Goal: Contribute content: Contribute content

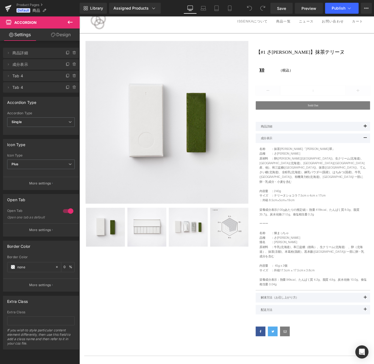
scroll to position [11, 0]
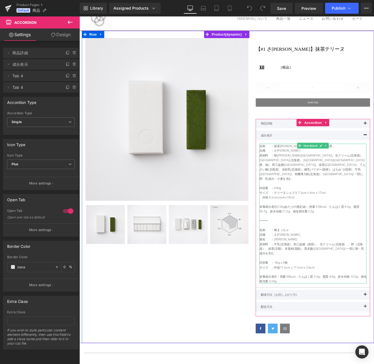
click at [302, 229] on p "栄養成分表示(100gあたりの推定値)：熱量 418kcal、たんぱく質 8.0g、脂質 35.7g、炭水化物 21.0g、食塩相当量 0.2g" at bounding box center [342, 234] width 121 height 10
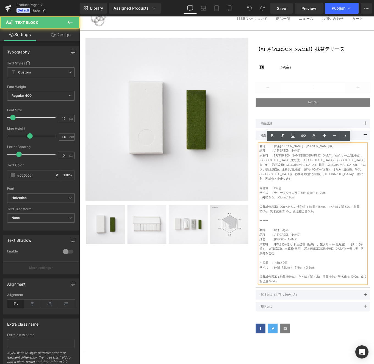
click at [319, 229] on p "栄養成分表示(100gあたりの推定値)：熱量 418kcal、たんぱく質 8.0g、脂質 35.7g、炭水化物 21.0g、食塩相当量 0.2g" at bounding box center [342, 234] width 121 height 10
click at [338, 229] on p "栄養成分表示(100gあたりの推定値)：熱量 418kcal、たんぱく質 8.0g、脂質 35.7g、炭水化物 21.0g、食塩相当量 0.2g" at bounding box center [342, 234] width 121 height 10
drag, startPoint x: 339, startPoint y: 220, endPoint x: 353, endPoint y: 224, distance: 14.1
click at [353, 229] on p "栄養成分表示(100gあたりの推定値)：熱量 418kcal、たんぱく質 8.0g、脂質 35.7g、炭水化物 21.0g、食塩相当量 0.2g" at bounding box center [342, 234] width 121 height 10
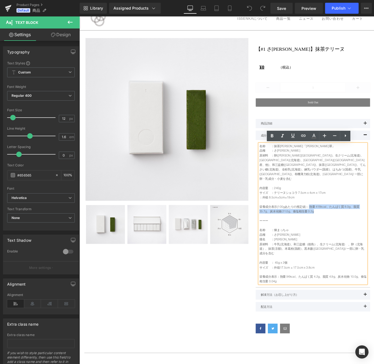
paste div
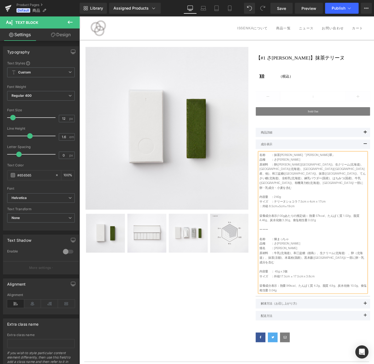
scroll to position [0, 0]
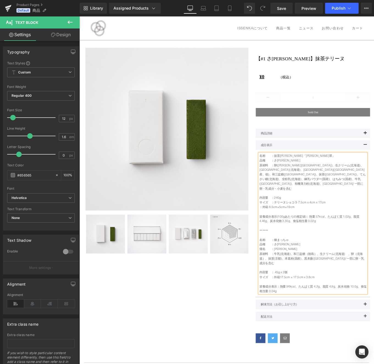
click at [290, 235] on p at bounding box center [342, 237] width 121 height 5
click at [283, 235] on p "さみどり：" at bounding box center [342, 237] width 121 height 5
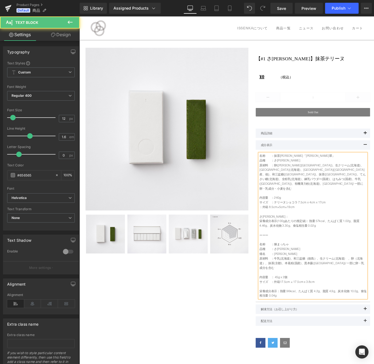
click at [361, 245] on p "栄養成分表示(100gあたりの推定値)：熱量 57kcal、たんぱく質 1.02g、脂質 4.46g、炭水化物 3.30g、食塩相当量 0.02g" at bounding box center [342, 250] width 121 height 10
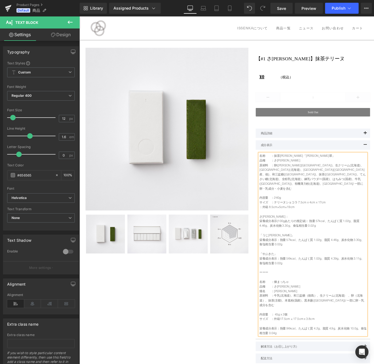
click at [303, 235] on p "さみどり：" at bounding box center [342, 240] width 121 height 10
click at [282, 231] on div "名称　　：抹茶テリーヌショコラ「千年翠」 品種　　：さみどり 原材料　：卵(千葉県)、生クリーム(北海道)、バター(北海道)、カカオバター(ガーナ産、他)、和…" at bounding box center [342, 274] width 121 height 206
drag, startPoint x: 284, startPoint y: 232, endPoint x: 287, endPoint y: 232, distance: 3.3
click at [284, 235] on p "さみどり" at bounding box center [342, 240] width 121 height 10
click at [312, 235] on p "「さみどり" at bounding box center [342, 240] width 121 height 10
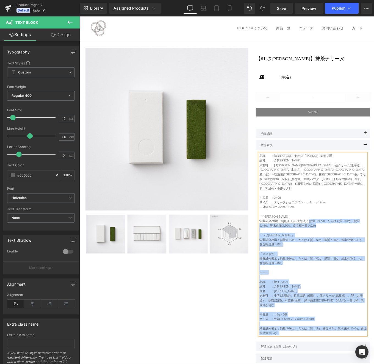
drag, startPoint x: 339, startPoint y: 237, endPoint x: 282, endPoint y: 237, distance: 56.8
click at [282, 237] on div "名称　　：抹茶テリーヌショコラ「千年翠」 品種　　：さみどり 原材料　：卵(千葉県)、生クリーム(北海道)、バター(北海道)、カカオバター(ガーナ産、他)、和…" at bounding box center [342, 274] width 121 height 206
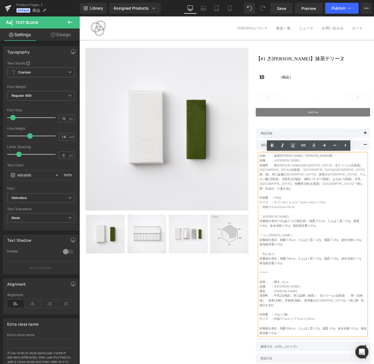
click at [315, 245] on p "栄養成分表示(100gあたりの推定値)：熱量 57kcal、たんぱく質 1.02g、脂質 4.46g、炭水化物 3.30g、食塩相当量 0.02g" at bounding box center [342, 250] width 121 height 10
drag, startPoint x: 337, startPoint y: 237, endPoint x: 283, endPoint y: 236, distance: 54.1
click at [283, 245] on p "栄養成分表示(100gあたりの推定値)：熱量 57kcal、たんぱく質 1.02g、脂質 4.46g、炭水化物 3.30g、食塩相当量 0.02g" at bounding box center [342, 250] width 121 height 10
copy p "栄養成分表示(100gあたりの推定値)："
drag, startPoint x: 306, startPoint y: 259, endPoint x: 270, endPoint y: 258, distance: 36.5
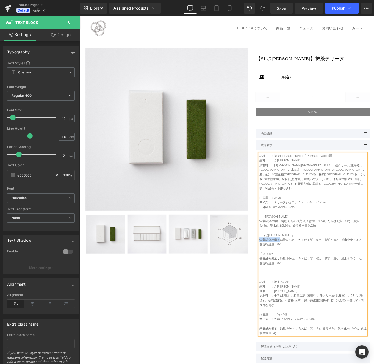
click at [270, 258] on div "(P) Image ‹ › (P) Image List 【#1 さみどり】抹茶テリーヌ (P) Title ¥0 (P) Price （税込）" at bounding box center [246, 244] width 329 height 400
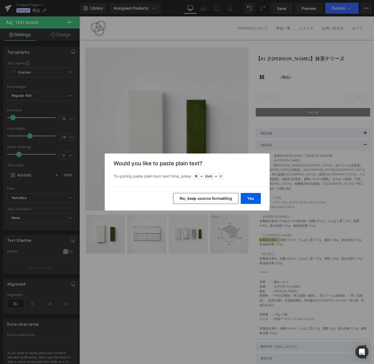
click at [229, 200] on button "No, keep source formatting" at bounding box center [205, 198] width 65 height 11
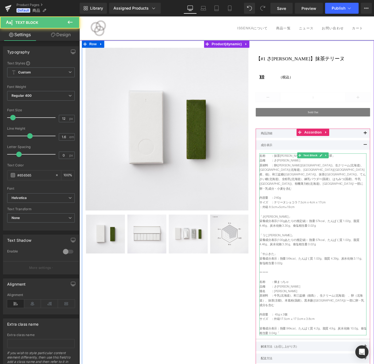
click at [341, 287] on p "栄養成分表示：熱量 56kcal、たんぱく質 1.02g、脂質 4.39g、炭水化物 3.11g、食塩相当量 0.02g" at bounding box center [342, 292] width 121 height 10
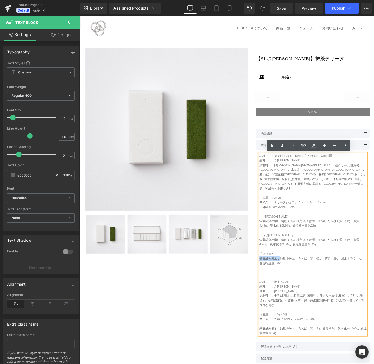
drag, startPoint x: 303, startPoint y: 279, endPoint x: 283, endPoint y: 279, distance: 19.8
click at [283, 287] on p "栄養成分表示：熱量 56kcal、たんぱく質 1.02g、脂質 4.39g、炭水化物 3.11g、食塩相当量 0.02g" at bounding box center [342, 292] width 121 height 10
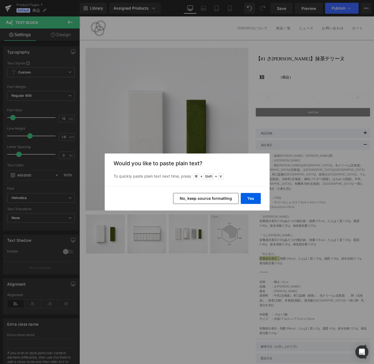
drag, startPoint x: 229, startPoint y: 200, endPoint x: 169, endPoint y: 207, distance: 60.3
click at [229, 200] on button "No, keep source formatting" at bounding box center [205, 198] width 65 height 11
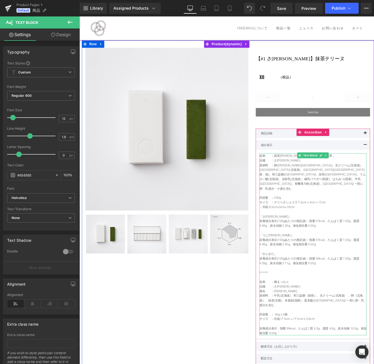
click at [314, 178] on p "品種　　：さみどり" at bounding box center [342, 178] width 121 height 5
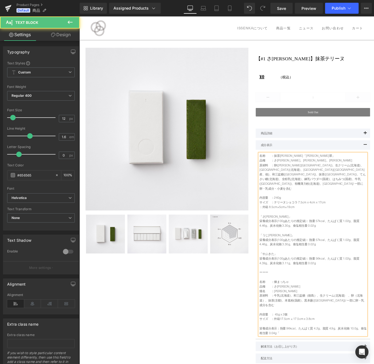
click at [373, 224] on p "サイズ　：テリーヌショコラ 7.5cm x 4cm x 17cm" at bounding box center [342, 226] width 121 height 5
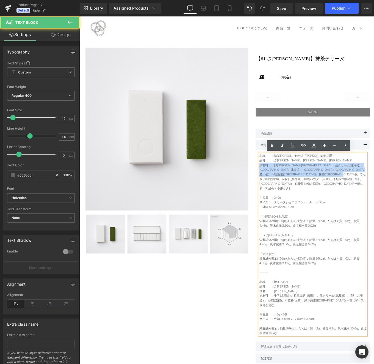
drag, startPoint x: 363, startPoint y: 200, endPoint x: 272, endPoint y: 185, distance: 91.8
click at [272, 185] on div "(P) Image ‹ › (P) Image List 【#1 さみどり】抹茶テリーヌ (P) Title ¥0 (P) Price （税込）" at bounding box center [246, 244] width 329 height 400
copy p "原材料　：卵(千葉県)、生クリーム(北海道)、バター(北海道)、カカオバター(ガーナ産、他)、和三盆糖(徳島県)、抹茶(京都府)、てんさい糖(北海道)、全粉乳…"
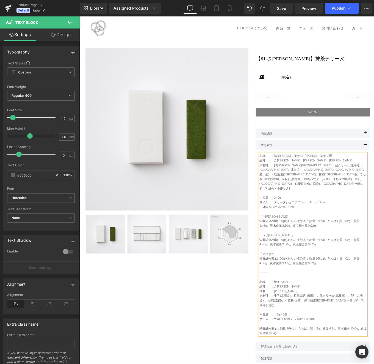
click at [349, 229] on p "：外箱 8.5cm×5cm×19cm" at bounding box center [342, 231] width 121 height 5
drag, startPoint x: 344, startPoint y: 221, endPoint x: 275, endPoint y: 186, distance: 77.0
click at [275, 186] on div "【#1 さみどり】抹茶テリーヌ (P) Title ¥0 ¥0 (P) Price （税込） Text Block Row 1" at bounding box center [342, 246] width 137 height 389
copy div "原材料　：卵(千葉県)、生クリーム(北海道)、バター(北海道)、カカオバター(ガーナ産、他)、和三盆糖(徳島県)、抹茶(京都府)、てんさい糖(北海道)、全粉乳…"
click at [346, 318] on p "名称　　：煉まっちゃ 品種　　：さみどり 畑名　　：南原 原材料　：牛乳(北海道)、 和三盆糖（徳島） 、生クリーム(北海道)　、卵（北海道）、抹茶(京都)、…" at bounding box center [342, 337] width 121 height 47
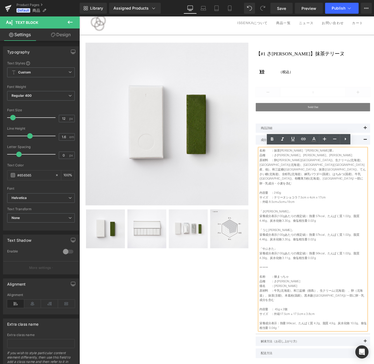
scroll to position [9, 0]
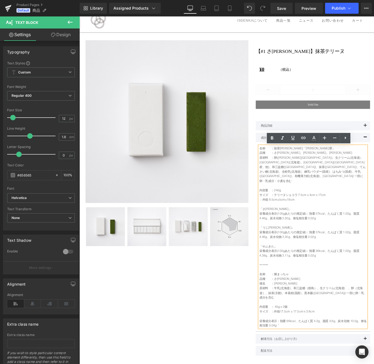
click at [314, 358] on p "栄養成分表示：熱量 96kcal、たんぱく質 4.2g、脂質 4.9g、炭水化物 10.0g、食塩相当量 0.04g「" at bounding box center [342, 363] width 121 height 10
click at [373, 330] on p "名称　　：煉まっちゃ 品種　　：さみどり 畑名　　：南原 原材料　：牛乳(北海道)、 和三盆糖（徳島） 、生クリーム(北海道)　、卵（北海道）、抹茶(京都)、…" at bounding box center [342, 328] width 121 height 47
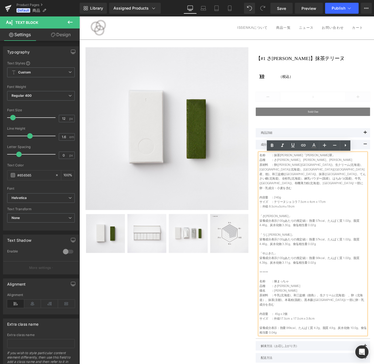
scroll to position [0, 0]
click at [284, 9] on span "Save" at bounding box center [281, 8] width 9 height 6
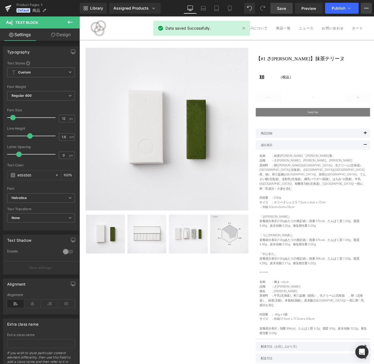
click at [364, 7] on icon at bounding box center [366, 8] width 4 height 4
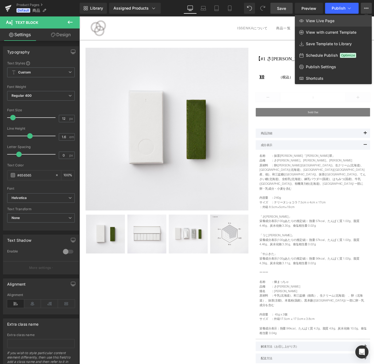
click at [331, 20] on span "View Live Page" at bounding box center [319, 20] width 29 height 5
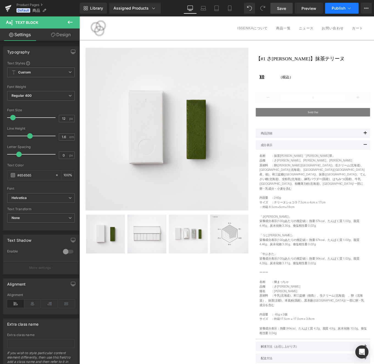
click at [335, 10] on span "Publish" at bounding box center [338, 8] width 14 height 4
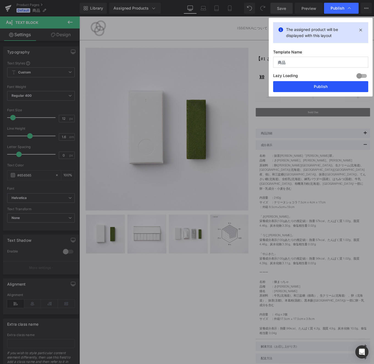
drag, startPoint x: 324, startPoint y: 86, endPoint x: 276, endPoint y: 78, distance: 48.9
click at [324, 86] on button "Publish" at bounding box center [320, 86] width 95 height 11
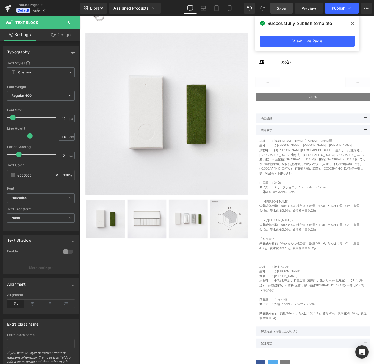
scroll to position [17, 0]
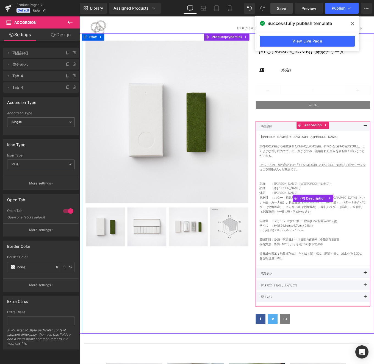
scroll to position [8, 0]
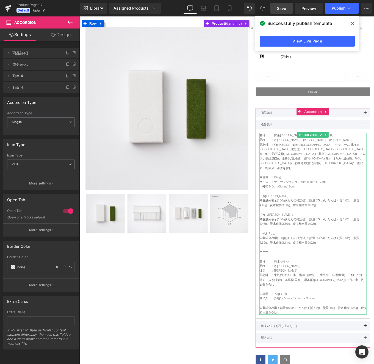
scroll to position [23, 0]
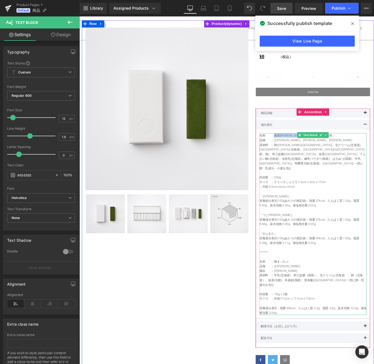
drag, startPoint x: 299, startPoint y: 150, endPoint x: 366, endPoint y: 150, distance: 66.4
click at [366, 150] on p "名称　　：抹茶テリーヌショコラ「千年翠」" at bounding box center [342, 150] width 121 height 5
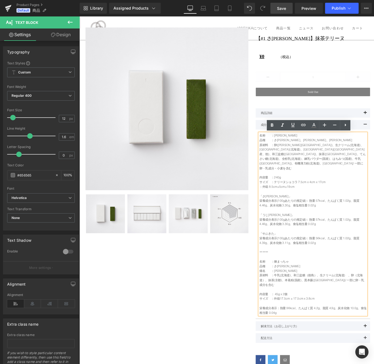
drag, startPoint x: 283, startPoint y: 161, endPoint x: 353, endPoint y: 199, distance: 79.7
click at [353, 199] on div "名称　　：柳緑テリーヌショコラ 品種　　：さみどり、うじひかり、やぶきた 原材料　：卵(千葉県)、生クリーム(北海道)、バター(北海道)、カカオバター(ガーナ…" at bounding box center [342, 251] width 121 height 206
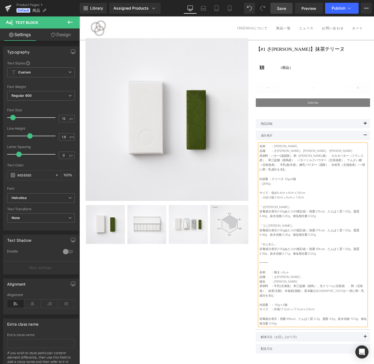
scroll to position [7, 0]
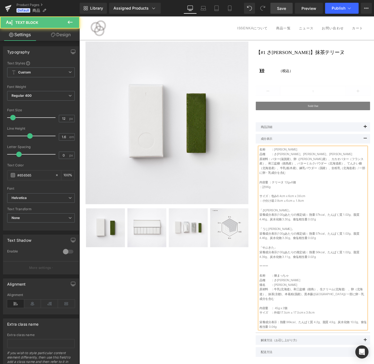
click at [283, 201] on p "内容量 ：テリーヌ 12g×6個" at bounding box center [342, 203] width 121 height 5
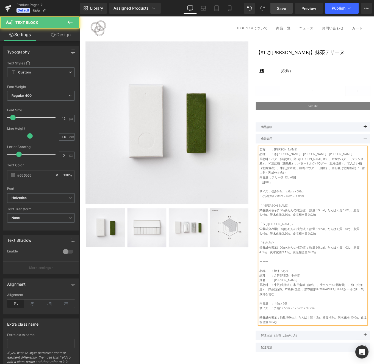
click at [282, 212] on p "サイズ：包み8.4cm x 6cm x 3.6cm" at bounding box center [342, 214] width 121 height 5
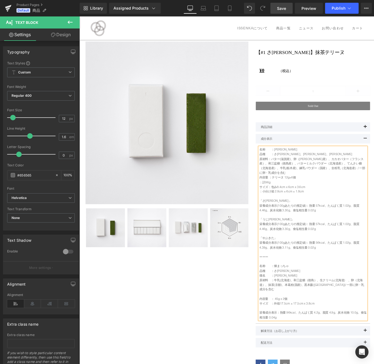
click at [293, 178] on p "原材料：バター(滋賀産)、卵（千葉産）、カカオバター（フランス産）、和三盆糖（徳島産）、バターミルクパウダー（北海道産）、てんさい糖（北海道産）、牛乳(栃木産…" at bounding box center [342, 185] width 121 height 21
click at [293, 196] on span "内容量 ：テリーヌ 12g×6個" at bounding box center [302, 198] width 41 height 4
drag, startPoint x: 298, startPoint y: 167, endPoint x: 288, endPoint y: 167, distance: 10.4
click at [288, 167] on p "名称　　：柳緑テリーヌショコラ" at bounding box center [342, 166] width 121 height 5
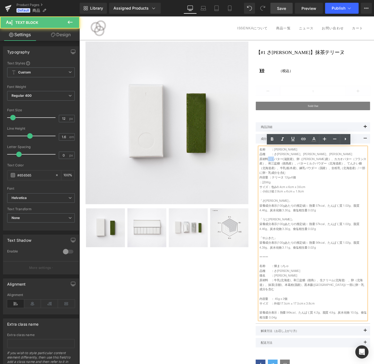
drag, startPoint x: 299, startPoint y: 177, endPoint x: 314, endPoint y: 183, distance: 16.7
click at [292, 177] on p "原材料　：バター(滋賀産)、卵（千葉産）、カカオバター（フランス産）、和三盆糖（徳島産）、バターミルクパウダー（北海道産）、てんさい糖（北海道産）、牛乳(栃木…" at bounding box center [342, 185] width 121 height 21
copy p "："
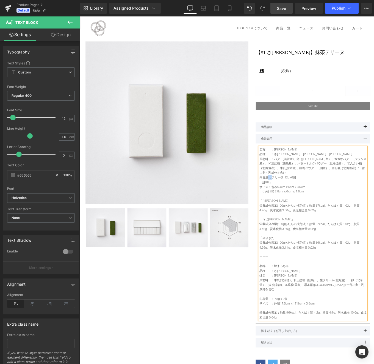
drag, startPoint x: 296, startPoint y: 193, endPoint x: 292, endPoint y: 193, distance: 4.4
click at [292, 196] on span "内容量 ：テリーヌ 12g×6個" at bounding box center [302, 198] width 41 height 4
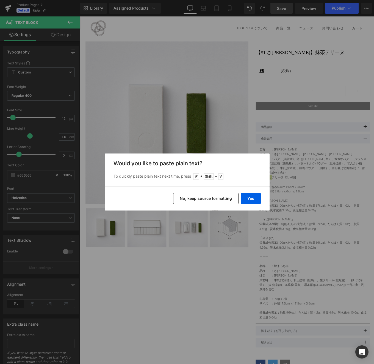
drag, startPoint x: 217, startPoint y: 198, endPoint x: 156, endPoint y: 205, distance: 61.3
click at [217, 198] on button "No, keep source formatting" at bounding box center [205, 198] width 65 height 11
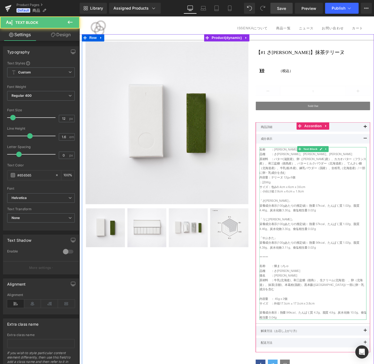
drag, startPoint x: 295, startPoint y: 198, endPoint x: 380, endPoint y: 212, distance: 85.9
click at [295, 201] on p "：計96g" at bounding box center [342, 203] width 121 height 5
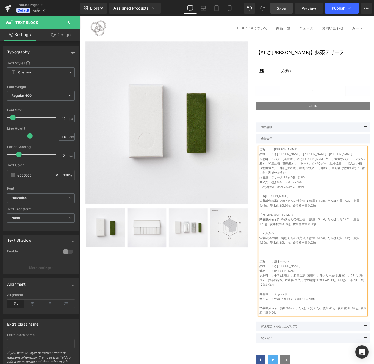
click at [293, 206] on p "：小分け箱 2.8cm × 6cm × 1.8cm" at bounding box center [342, 208] width 121 height 5
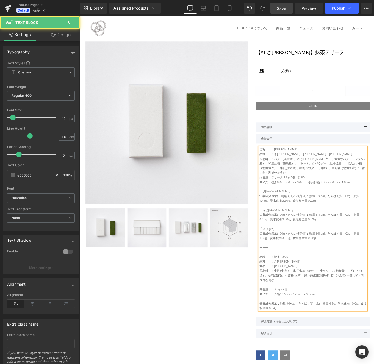
click at [373, 188] on p "原材料　：バター(滋賀産)、卵（千葉産）、カカオバター（フランス産）、和三盆糖（徳島産）、バターミルクパウダー（北海道産）、てんさい糖（北海道産）、牛乳(栃木…" at bounding box center [342, 185] width 121 height 21
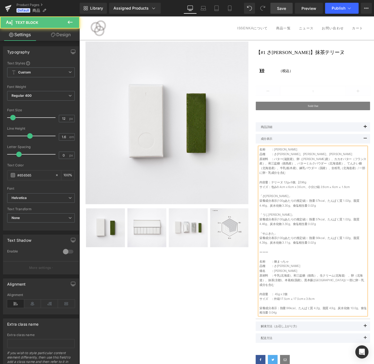
click at [282, 176] on p "原材料　：バター(滋賀産)、卵（千葉産）、カカオバター（フランス産）、和三盆糖（徳島産）、バターミルクパウダー（北海道産）、てんさい糖（北海道産）、牛乳(栃木…" at bounding box center [342, 185] width 121 height 21
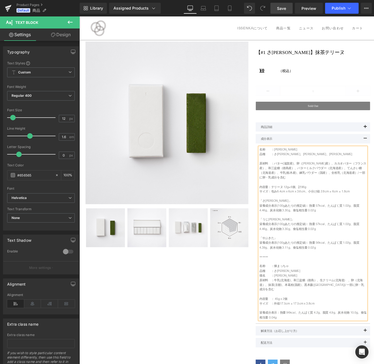
click at [373, 238] on p at bounding box center [342, 240] width 121 height 5
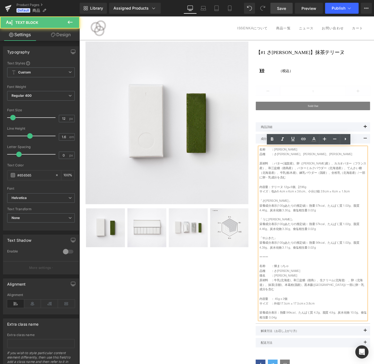
click at [282, 182] on div "名称　　：柳緑テリーヌショコラ 品種　　：さみどり、うじひかり、やぶきた 原材料　：バター(滋賀産)、卵（千葉産）、カカオバター（フランス産）、和三盆糖（徳島…" at bounding box center [342, 261] width 121 height 195
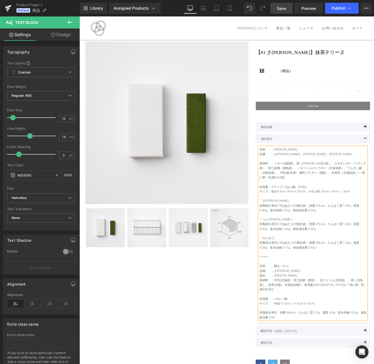
click at [282, 183] on p "原材料　：バター(滋賀産)、卵（千葉産）、カカオバター（フランス産）、和三盆糖（徳島産）、バターミルクパウダー（北海道産）、てんさい糖（北海道産）、牛乳(栃木…" at bounding box center [342, 190] width 121 height 21
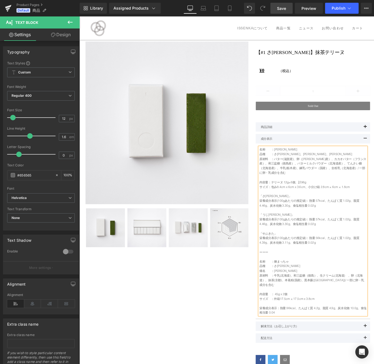
drag, startPoint x: 282, startPoint y: 198, endPoint x: 308, endPoint y: 203, distance: 26.9
click at [282, 202] on span "内容量" at bounding box center [287, 204] width 10 height 4
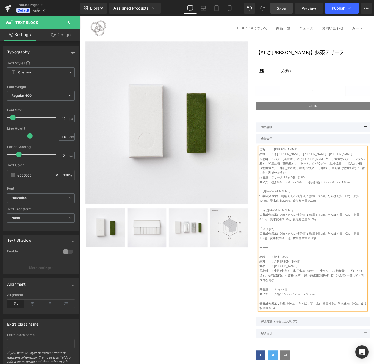
click at [284, 233] on p "「うじひかり」" at bounding box center [342, 235] width 121 height 5
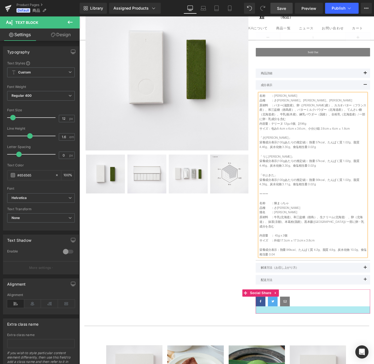
scroll to position [67, 0]
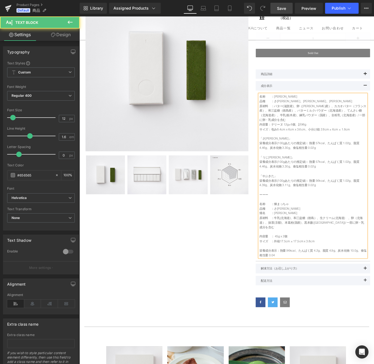
drag, startPoint x: 282, startPoint y: 206, endPoint x: 327, endPoint y: 280, distance: 86.0
click at [333, 280] on article "名称　　：柳緑テリーヌショコラ 品種　　：さみどり、うじひかり、やぶきた 原材料　：バター(滋賀産)、卵（千葉産）、カカオバター（フランス産）、和三盆糖（徳島…" at bounding box center [342, 196] width 129 height 193
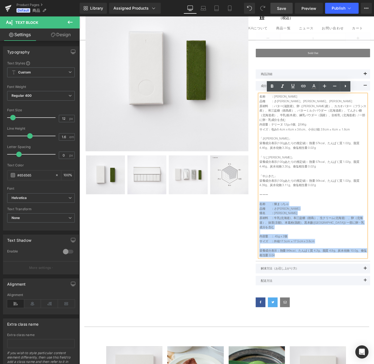
drag, startPoint x: 307, startPoint y: 277, endPoint x: 279, endPoint y: 223, distance: 61.1
click at [279, 223] on article "名称　　：柳緑テリーヌショコラ 品種　　：さみどり、うじひかり、やぶきた 原材料　：バター(滋賀産)、卵（千葉産）、カカオバター（フランス産）、和三盆糖（徳島…" at bounding box center [342, 196] width 129 height 193
copy div "名称　　：煉まっちゃ 品種　　：さみどり 畑名　　：南原 原材料　：牛乳(北海道)、 和三盆糖（徳島） 、生クリーム(北海道)　、卵（北海道）、抹茶(京都)、…"
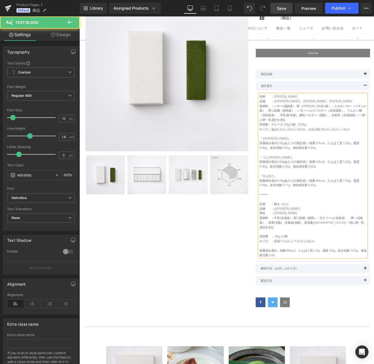
click at [307, 278] on p "栄養成分表示：熱量 96kcal、たんぱく質 4.2g、脂質 4.9g、炭水化物 10.0g、食塩相当量 0.04" at bounding box center [342, 283] width 121 height 10
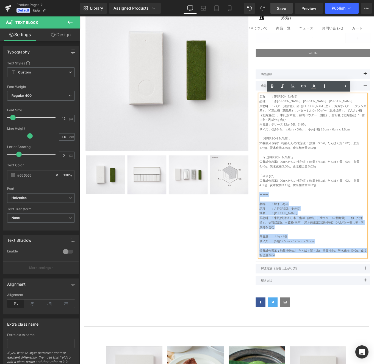
drag, startPoint x: 306, startPoint y: 276, endPoint x: 273, endPoint y: 211, distance: 73.4
click at [273, 211] on div "(P) Image ‹ › (P) Image List 【#1 さみどり】抹茶テリーヌ (P) Title ¥0 (P) Price （税込）" at bounding box center [246, 166] width 329 height 379
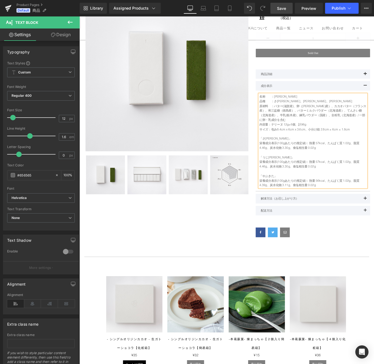
click at [233, 252] on div "(P) Image ‹ › (P) Image List 【#1 さみどり】抹茶テリーヌ (P) Title ¥0 (P) Price （税込）" at bounding box center [246, 127] width 329 height 300
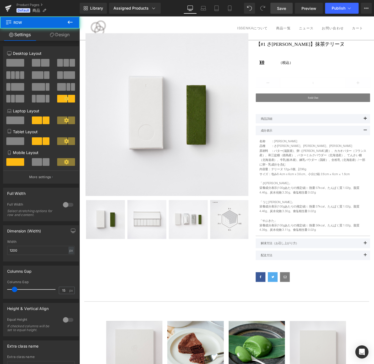
scroll to position [0, 0]
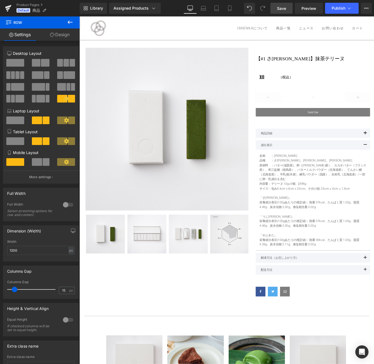
click at [280, 11] on link "Save" at bounding box center [281, 8] width 22 height 11
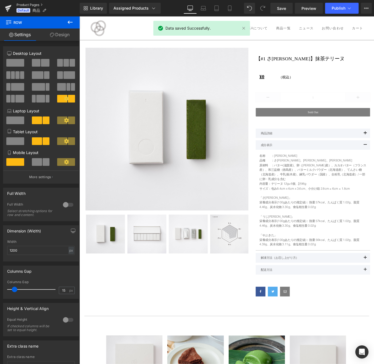
click at [39, 4] on link "Product Pages" at bounding box center [47, 5] width 63 height 4
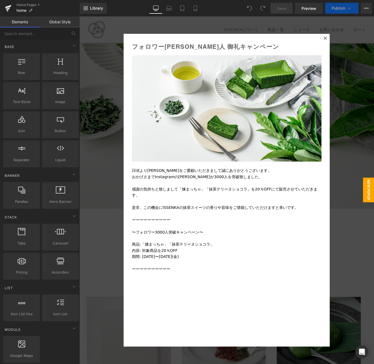
click at [356, 48] on div at bounding box center [226, 190] width 294 height 348
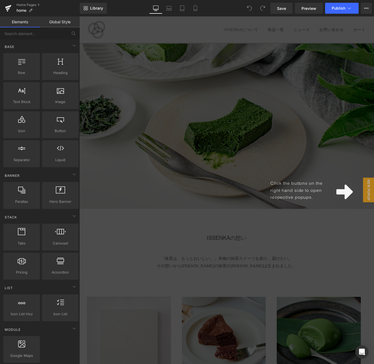
click at [133, 222] on div "Click the buttons on the right hand side to open respective popups." at bounding box center [226, 190] width 294 height 348
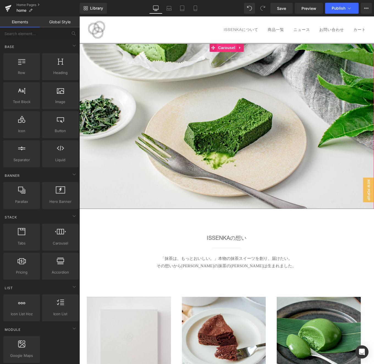
click at [225, 48] on span "Carousel" at bounding box center [227, 48] width 20 height 8
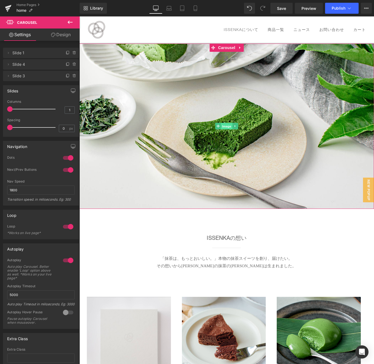
click at [225, 125] on span "Image" at bounding box center [227, 126] width 12 height 7
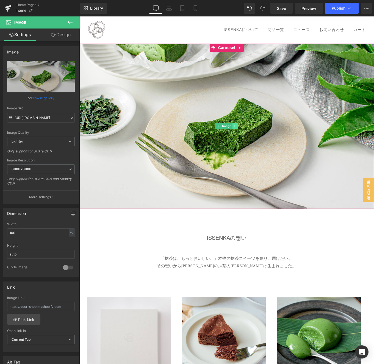
click at [235, 126] on icon at bounding box center [234, 126] width 1 height 2
click at [218, 126] on link "Image" at bounding box center [214, 126] width 17 height 7
click at [223, 49] on span "Carousel" at bounding box center [227, 48] width 20 height 8
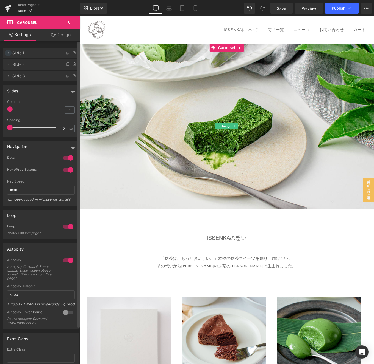
click at [9, 55] on icon at bounding box center [8, 53] width 4 height 4
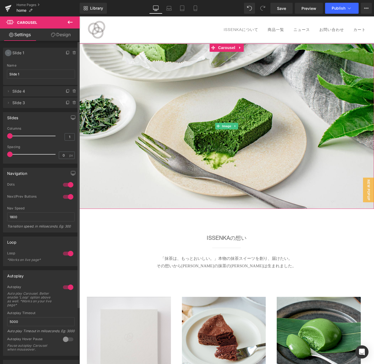
click at [9, 55] on icon at bounding box center [8, 53] width 4 height 4
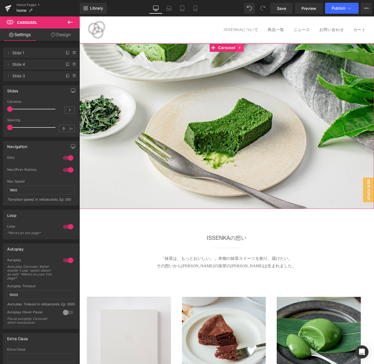
click at [240, 47] on icon at bounding box center [240, 48] width 4 height 4
click at [237, 48] on icon at bounding box center [236, 48] width 4 height 4
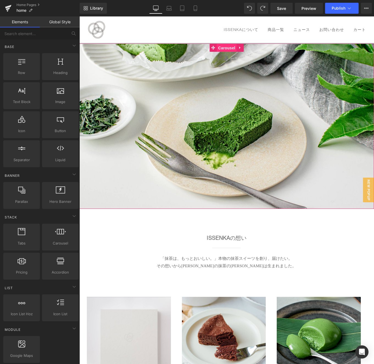
click at [218, 48] on span "Carousel" at bounding box center [227, 48] width 20 height 8
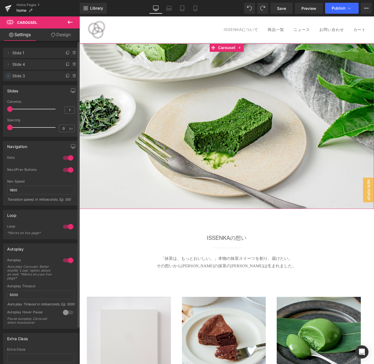
click at [8, 76] on icon at bounding box center [8, 76] width 4 height 4
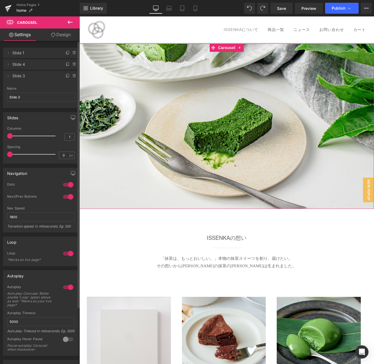
click at [19, 76] on span "Slide 3" at bounding box center [35, 76] width 46 height 10
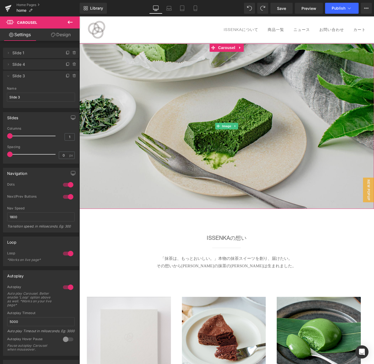
click at [369, 110] on img at bounding box center [226, 126] width 294 height 165
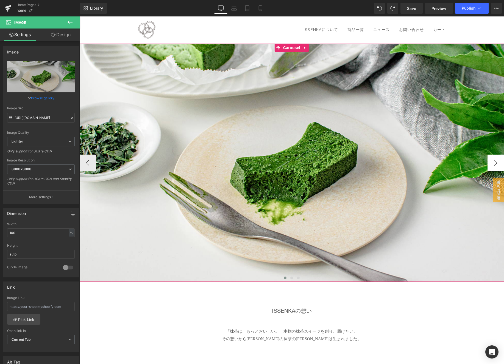
click at [373, 161] on button "›" at bounding box center [495, 163] width 16 height 16
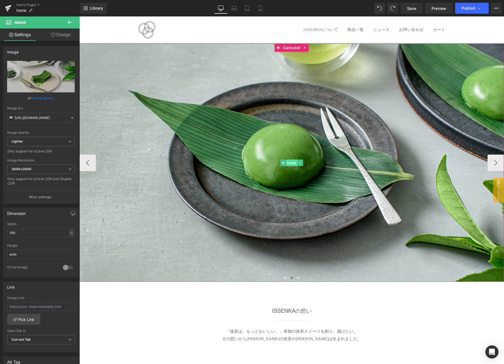
click at [290, 163] on span "Image" at bounding box center [292, 163] width 12 height 7
click at [301, 163] on icon at bounding box center [300, 162] width 3 height 3
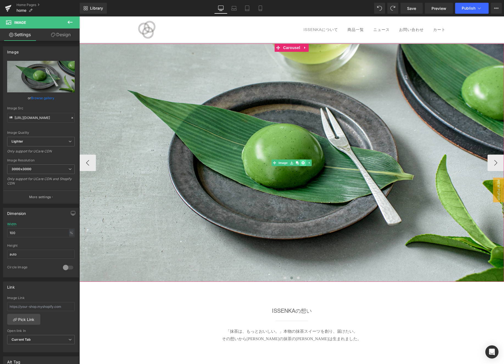
click at [303, 163] on icon at bounding box center [302, 162] width 3 height 3
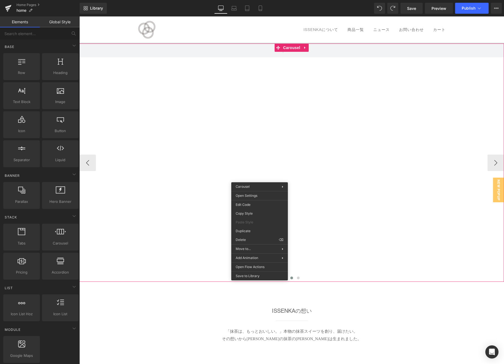
click at [200, 150] on div "Image" at bounding box center [291, 163] width 1273 height 238
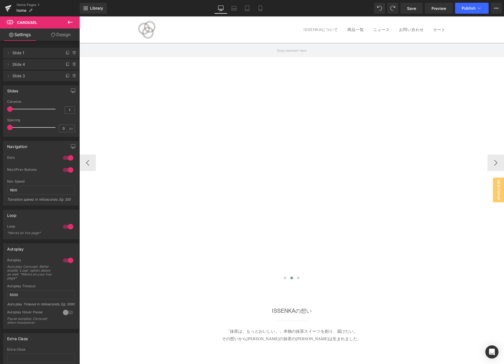
click at [263, 152] on div "Image" at bounding box center [291, 163] width 1273 height 238
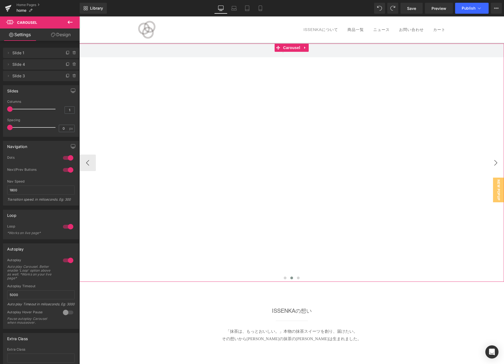
click at [373, 164] on button "›" at bounding box center [495, 163] width 16 height 16
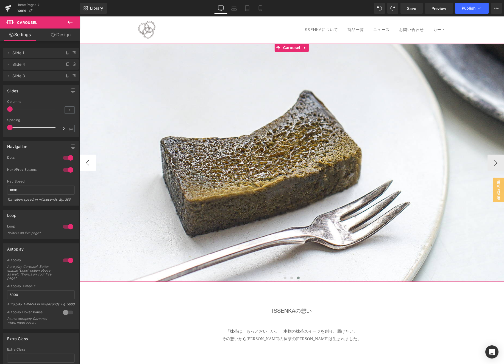
click at [90, 165] on button "‹" at bounding box center [87, 163] width 16 height 16
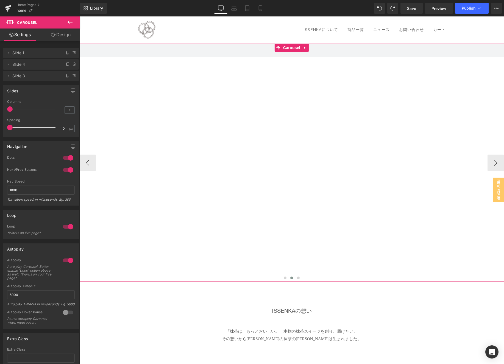
click at [267, 169] on div "Image" at bounding box center [291, 163] width 1273 height 238
click at [289, 50] on span "Carousel" at bounding box center [292, 48] width 20 height 8
click at [72, 64] on icon at bounding box center [74, 64] width 4 height 4
click at [71, 64] on button "Delete" at bounding box center [68, 64] width 17 height 7
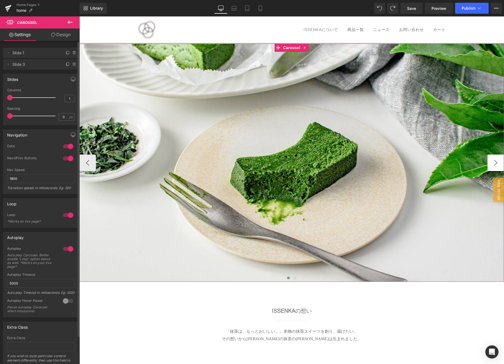
click at [373, 166] on button "›" at bounding box center [495, 163] width 16 height 16
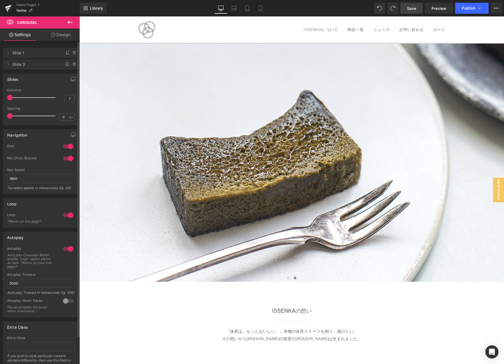
click at [373, 9] on span "Save" at bounding box center [411, 8] width 9 height 6
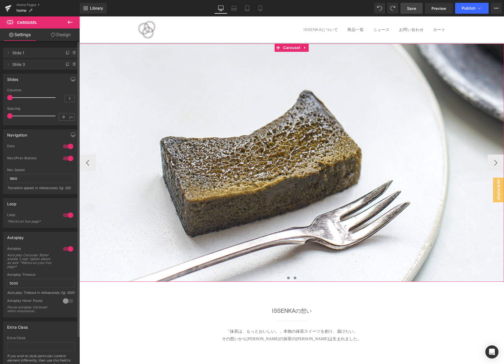
click at [289, 279] on button at bounding box center [288, 278] width 7 height 5
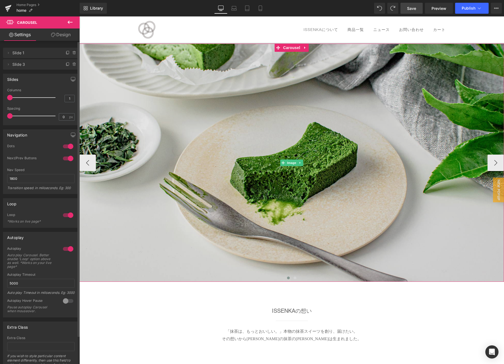
click at [373, 157] on img at bounding box center [291, 163] width 424 height 238
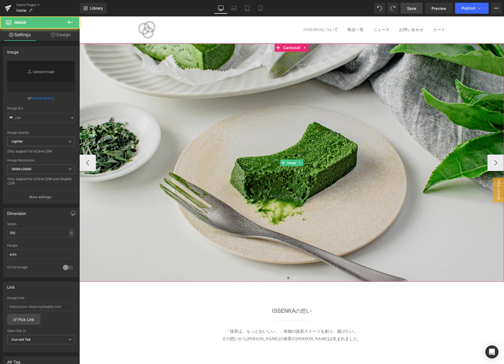
type input "[URL][DOMAIN_NAME]"
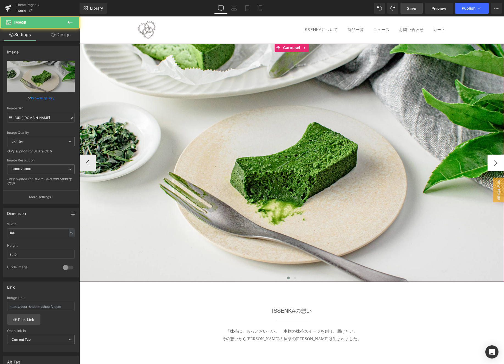
click at [373, 161] on button "›" at bounding box center [495, 163] width 16 height 16
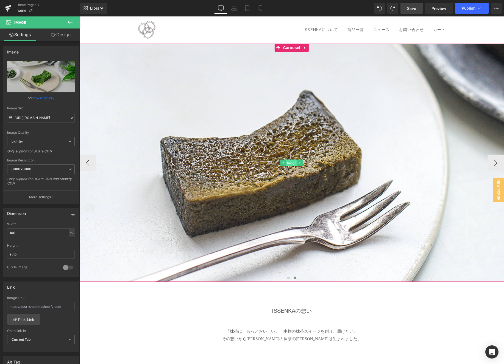
click at [291, 162] on span "Image" at bounding box center [292, 163] width 12 height 7
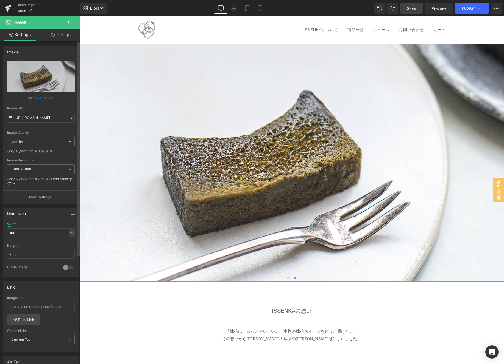
click at [38, 98] on link "Browse gallery" at bounding box center [42, 98] width 23 height 10
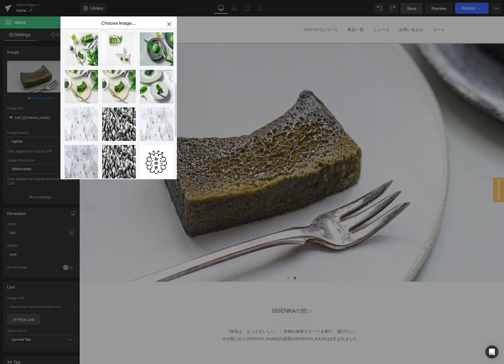
scroll to position [271, 0]
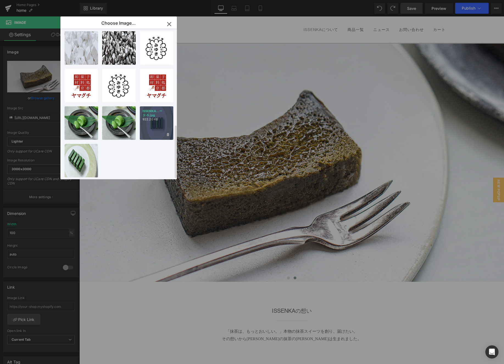
click at [156, 122] on div "ISSENKA...ータ-5.jpg 922.20 KB" at bounding box center [156, 122] width 33 height 33
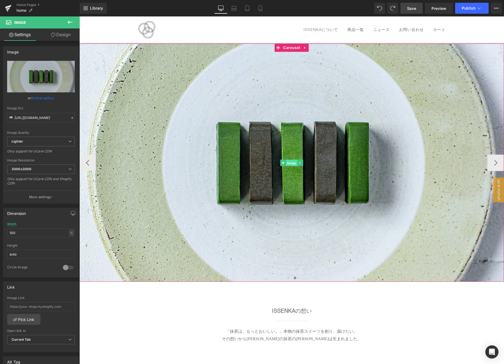
click at [288, 164] on span "Image" at bounding box center [292, 163] width 12 height 7
click at [47, 97] on link "Browse gallery" at bounding box center [42, 98] width 23 height 10
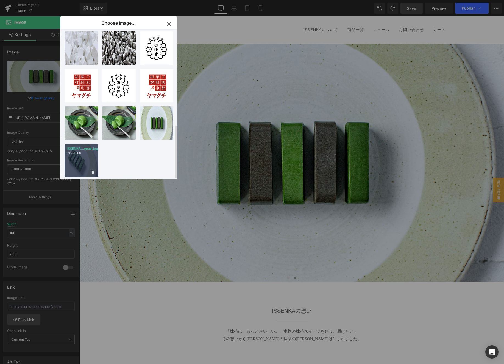
click at [81, 157] on div "ISSENKA...opup.jpg 757.31 KB" at bounding box center [80, 160] width 33 height 33
type input "[URL][DOMAIN_NAME]"
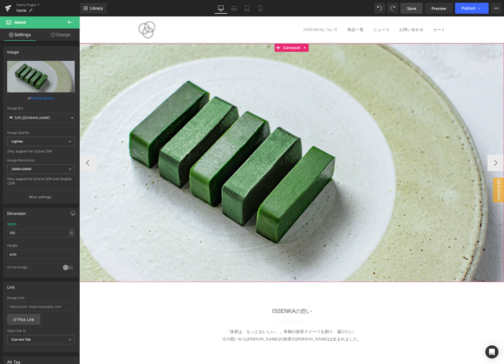
click at [294, 278] on span at bounding box center [294, 278] width 3 height 3
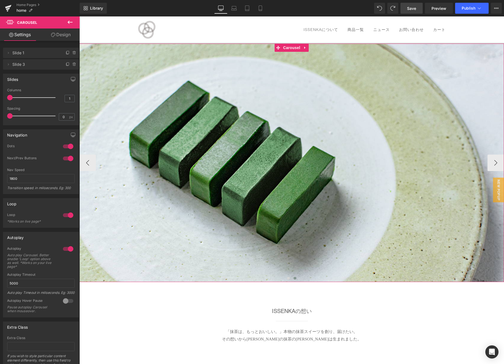
click at [295, 279] on span at bounding box center [294, 278] width 3 height 3
click at [91, 165] on button "‹" at bounding box center [87, 163] width 16 height 16
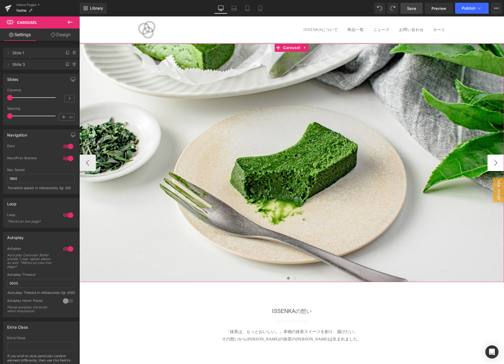
click at [373, 166] on button "›" at bounding box center [495, 163] width 16 height 16
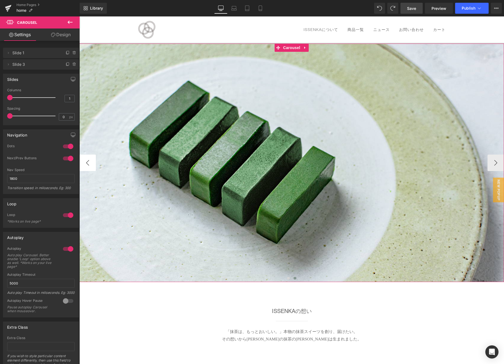
click at [89, 162] on button "‹" at bounding box center [87, 163] width 16 height 16
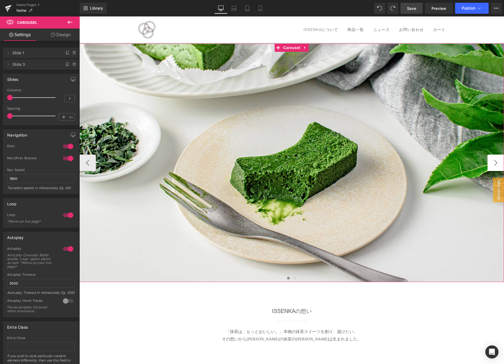
click at [373, 164] on button "›" at bounding box center [495, 163] width 16 height 16
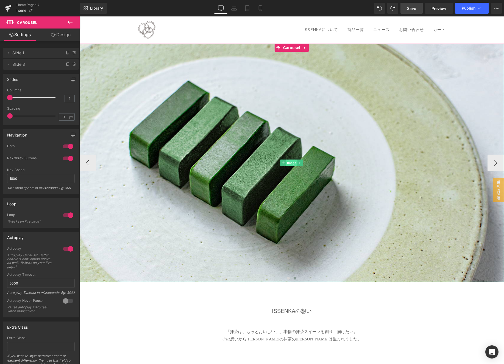
click at [290, 164] on span "Image" at bounding box center [292, 163] width 12 height 7
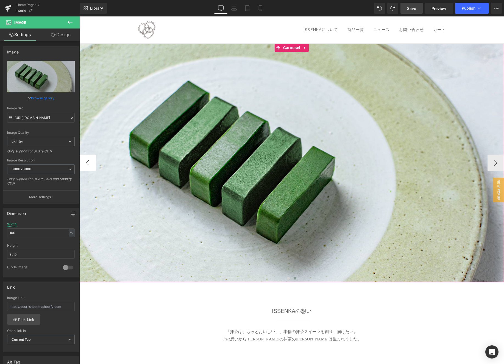
click at [86, 163] on button "‹" at bounding box center [87, 163] width 16 height 16
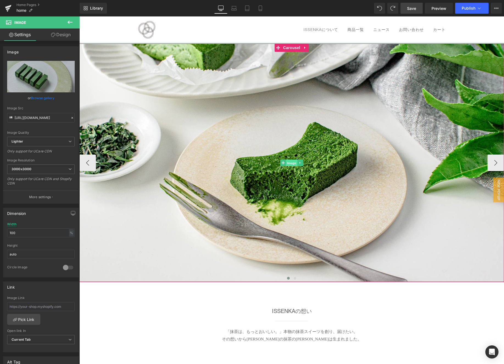
click at [292, 165] on span "Image" at bounding box center [292, 163] width 12 height 7
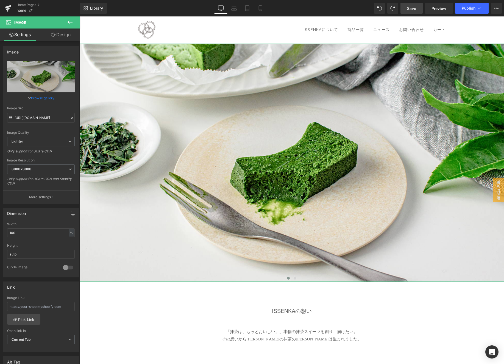
click at [42, 98] on link "Browse gallery" at bounding box center [42, 98] width 23 height 10
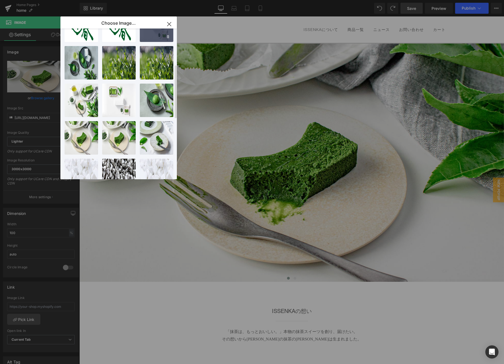
scroll to position [159, 0]
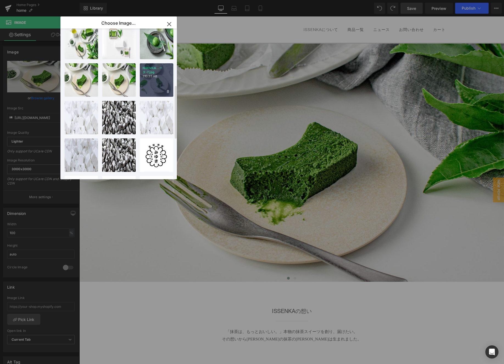
click at [155, 83] on div "ISSENKA...ータ-7.jpg 310.35 KB" at bounding box center [156, 79] width 33 height 33
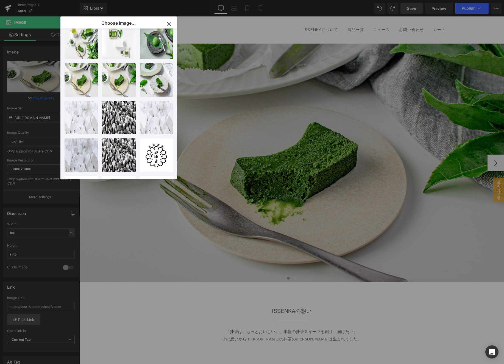
type input "[URL][DOMAIN_NAME]"
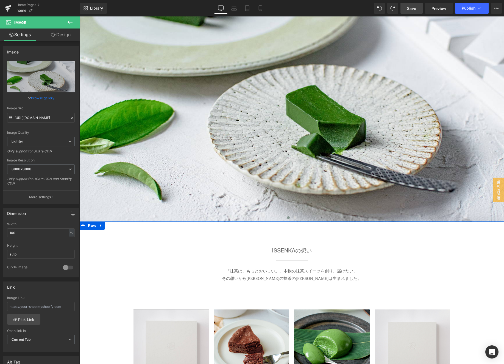
scroll to position [0, 0]
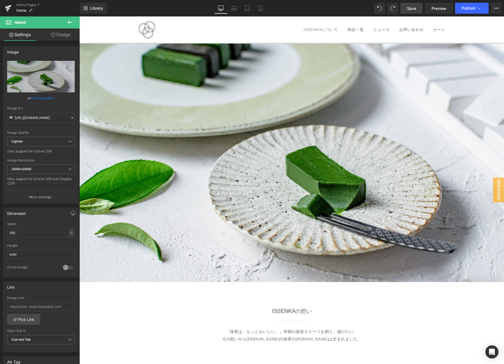
click at [373, 10] on span "Save" at bounding box center [411, 8] width 9 height 6
click at [373, 8] on span "Publish" at bounding box center [468, 8] width 14 height 4
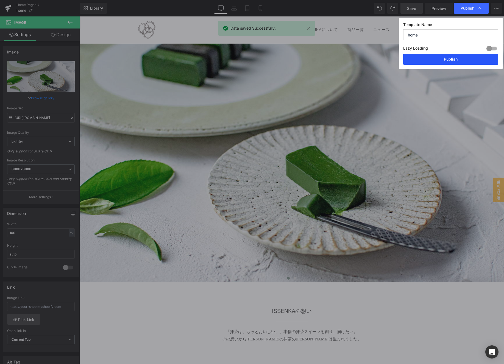
click at [373, 57] on button "Publish" at bounding box center [450, 59] width 95 height 11
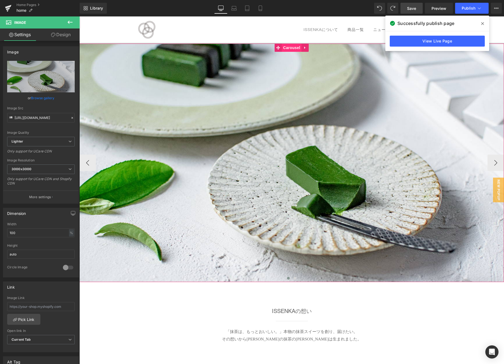
click at [290, 49] on span "Carousel" at bounding box center [292, 48] width 20 height 8
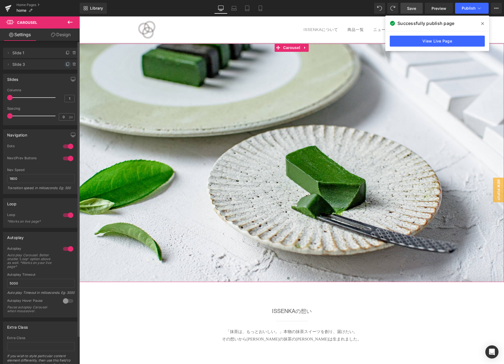
click at [66, 65] on icon at bounding box center [68, 64] width 4 height 4
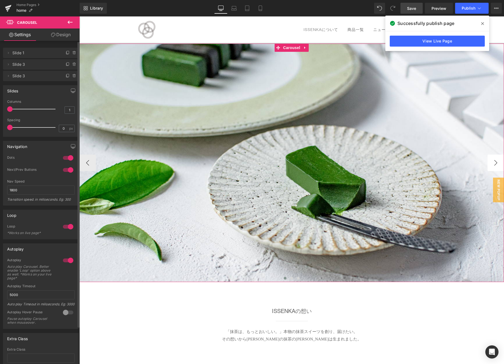
click at [373, 167] on button "›" at bounding box center [495, 163] width 16 height 16
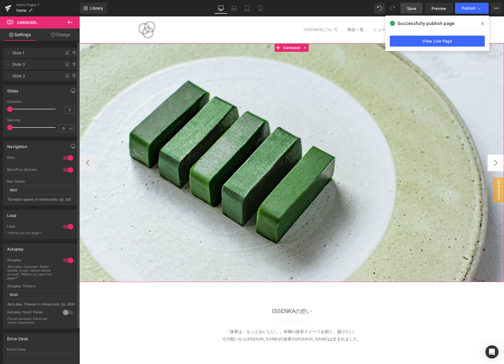
click at [373, 162] on button "›" at bounding box center [495, 163] width 16 height 16
click at [292, 162] on span "Image" at bounding box center [292, 163] width 12 height 7
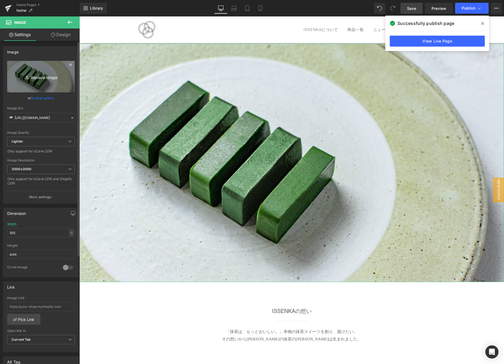
click at [46, 78] on icon "Replace Image" at bounding box center [41, 76] width 44 height 7
click at [44, 97] on link "Browse gallery" at bounding box center [42, 98] width 23 height 10
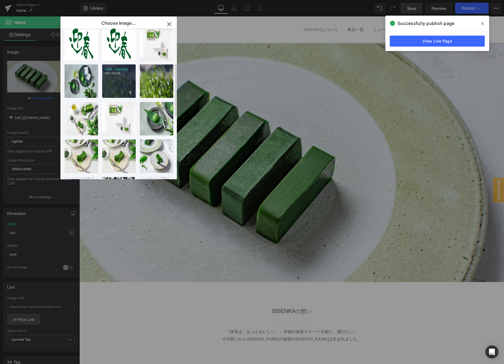
scroll to position [59, 0]
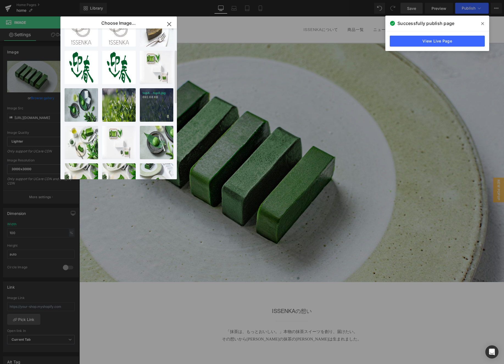
click at [154, 110] on div "top4...top4.jpg 692.68 KB" at bounding box center [156, 104] width 33 height 33
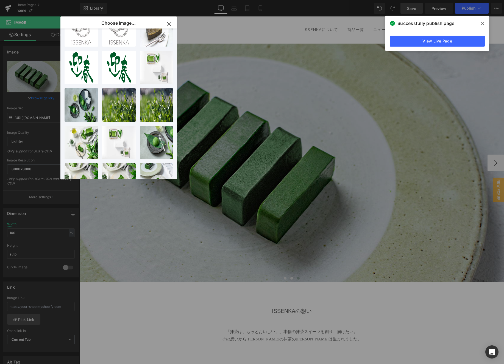
type input "[URL][DOMAIN_NAME]"
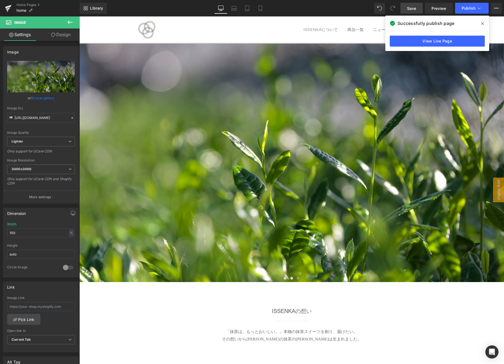
click at [373, 10] on span "Save" at bounding box center [411, 8] width 9 height 6
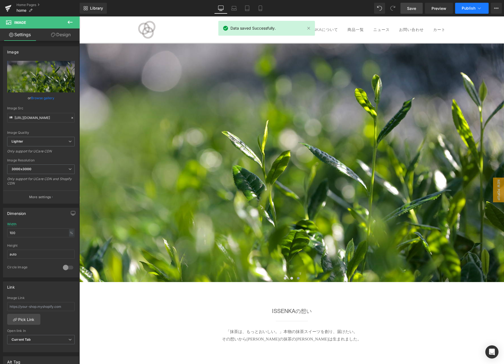
click at [373, 9] on span "Publish" at bounding box center [468, 8] width 14 height 4
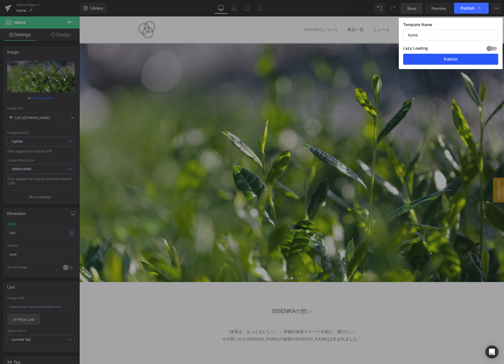
click at [373, 61] on button "Publish" at bounding box center [450, 59] width 95 height 11
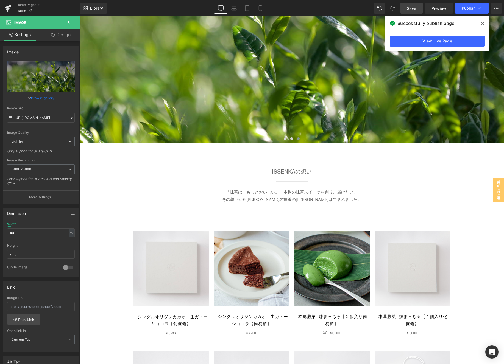
scroll to position [0, 0]
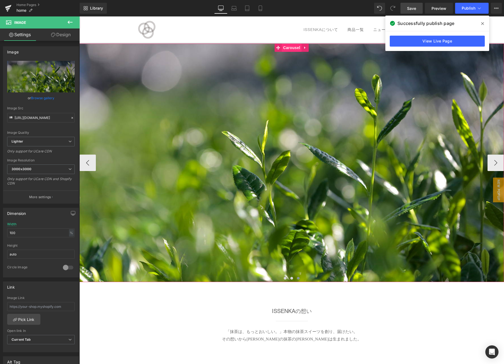
click at [289, 48] on span "Carousel" at bounding box center [292, 48] width 20 height 8
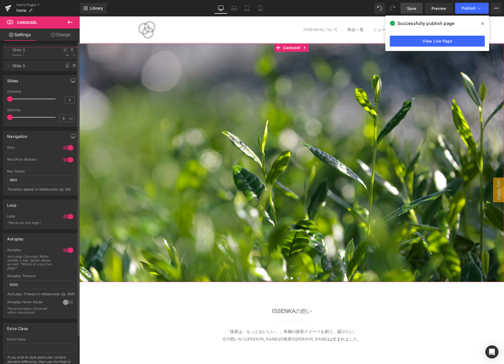
drag, startPoint x: 31, startPoint y: 64, endPoint x: 34, endPoint y: 50, distance: 14.8
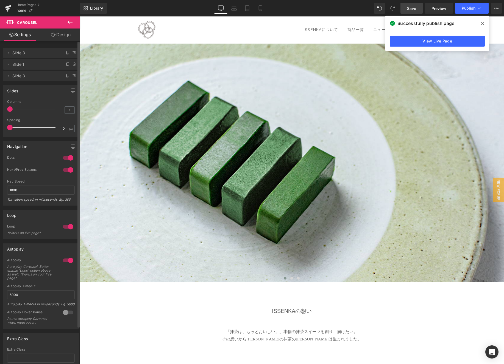
click at [373, 8] on span "Save" at bounding box center [411, 8] width 9 height 6
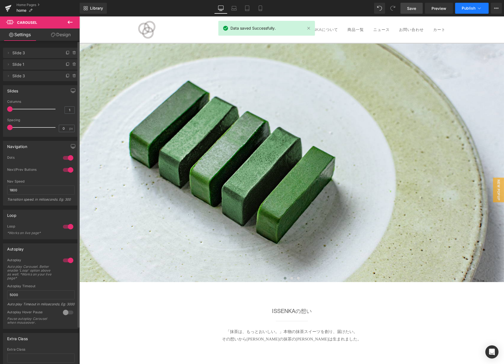
click at [373, 8] on span "Publish" at bounding box center [468, 8] width 14 height 4
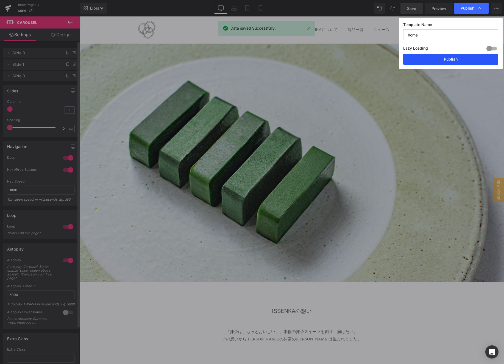
click at [373, 58] on button "Publish" at bounding box center [450, 59] width 95 height 11
